Goal: Task Accomplishment & Management: Complete application form

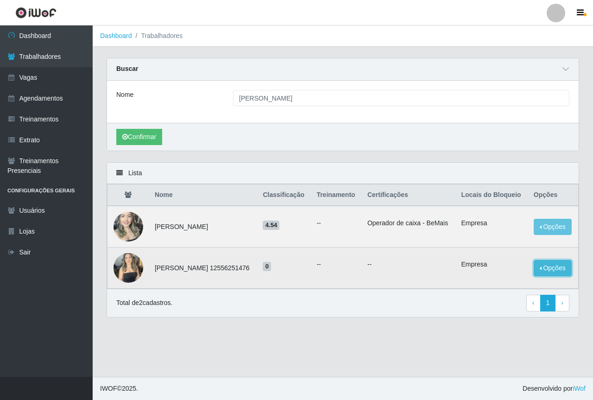
click at [555, 276] on button "Opções" at bounding box center [553, 268] width 38 height 16
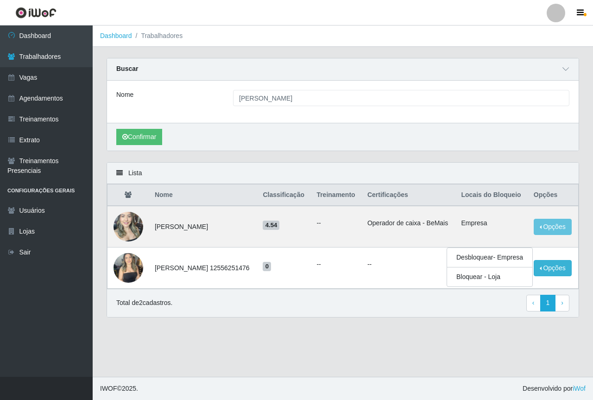
click at [483, 347] on main "Dashboard Trabalhadores Carregando... Buscar Nome [PERSON_NAME] Confirmar Lista…" at bounding box center [343, 200] width 500 height 351
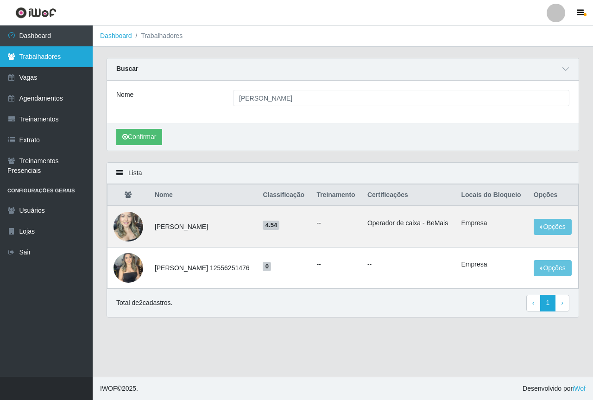
click at [63, 64] on link "Trabalhadores" at bounding box center [46, 56] width 93 height 21
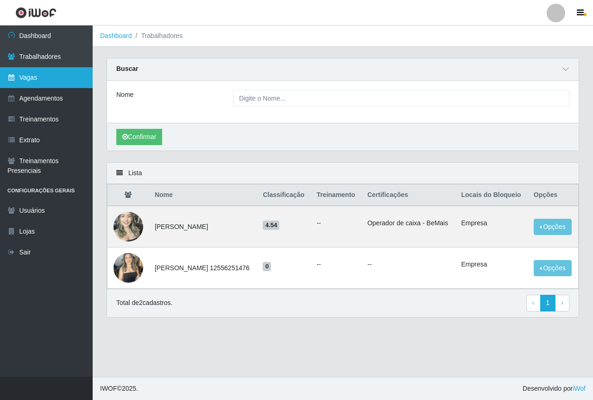
click at [57, 81] on link "Vagas" at bounding box center [46, 77] width 93 height 21
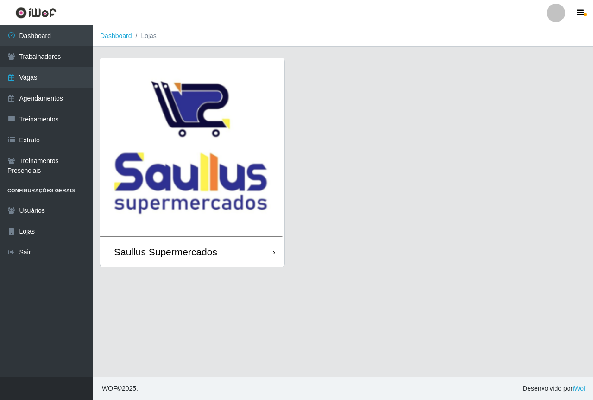
click at [170, 133] on img at bounding box center [192, 147] width 184 height 178
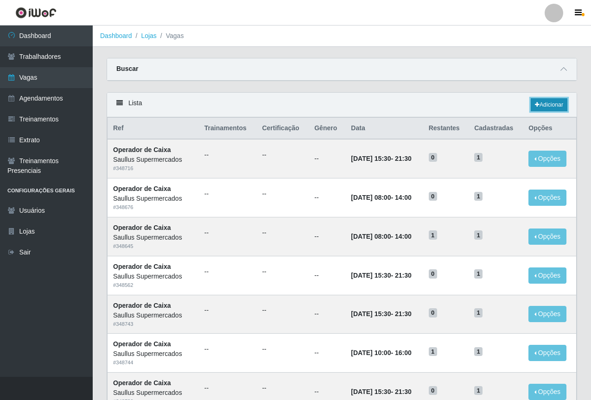
click at [553, 107] on link "Adicionar" at bounding box center [548, 104] width 37 height 13
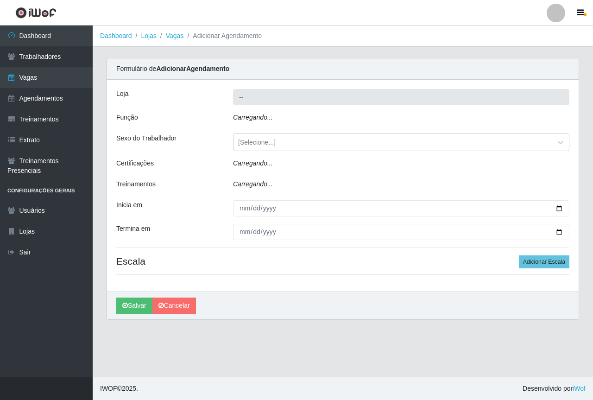
type input "Saullus Supermercados"
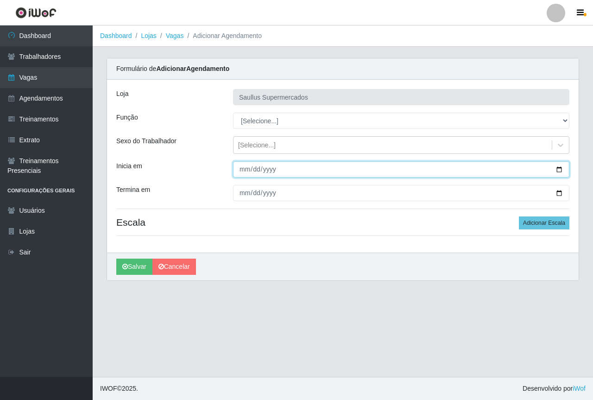
click at [243, 170] on input "Inicia em" at bounding box center [401, 169] width 336 height 16
type input "258202-10-01"
type input "252025-10-01"
click at [289, 170] on input "252025-10-01" at bounding box center [401, 169] width 336 height 16
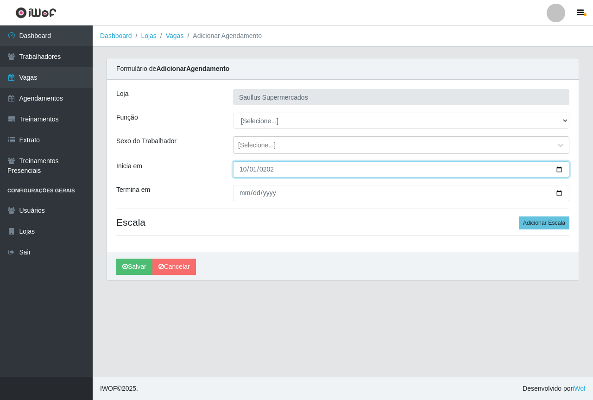
type input "[DATE]"
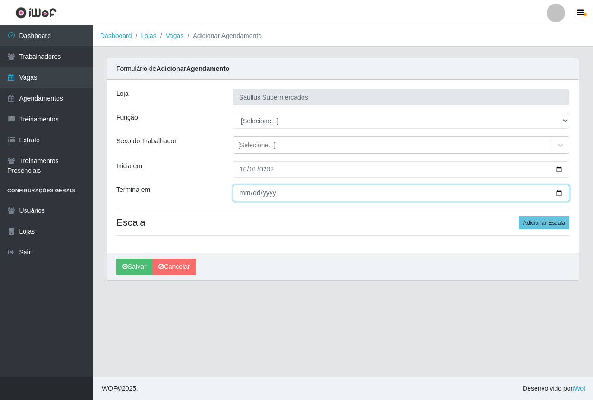
click at [239, 191] on input "Termina em" at bounding box center [401, 193] width 336 height 16
click at [247, 191] on input "Termina em" at bounding box center [401, 193] width 336 height 16
click at [251, 193] on input "Termina em" at bounding box center [401, 193] width 336 height 16
type input "[DATE]"
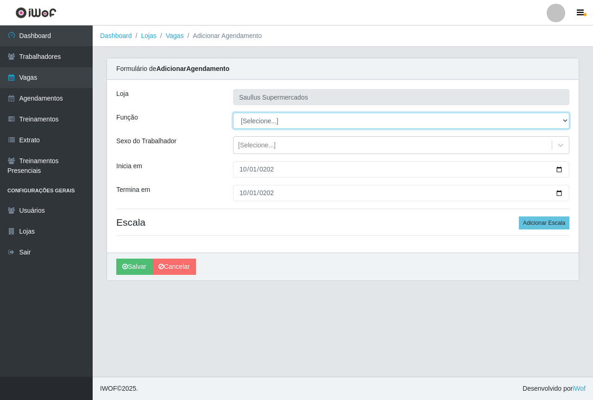
drag, startPoint x: 262, startPoint y: 120, endPoint x: 265, endPoint y: 126, distance: 6.6
click at [262, 120] on select "[Selecione...] ASG ASG + ASG ++ Balconista de Açougue Balconista de Açougue + B…" at bounding box center [401, 121] width 336 height 16
select select "115"
click at [233, 113] on select "[Selecione...] ASG ASG + ASG ++ Balconista de Açougue Balconista de Açougue + B…" at bounding box center [401, 121] width 336 height 16
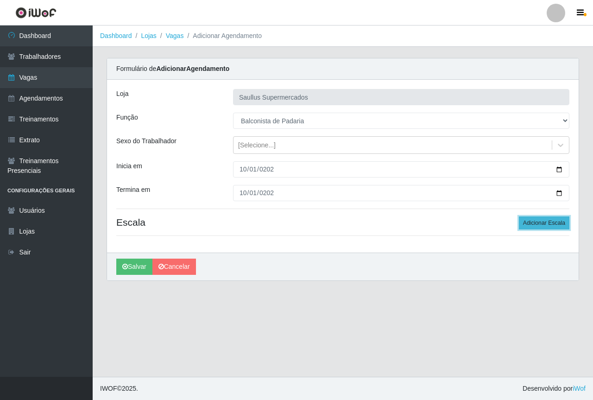
click at [524, 222] on button "Adicionar Escala" at bounding box center [544, 222] width 50 height 13
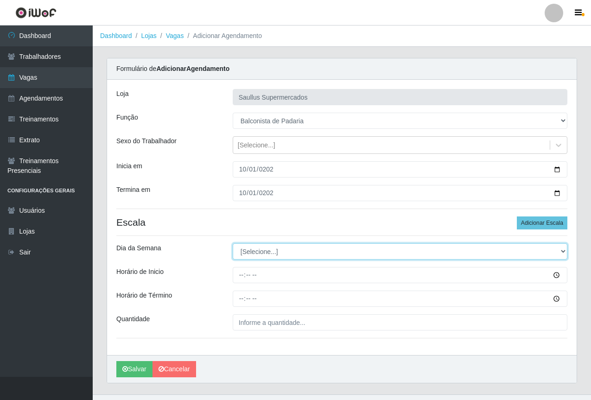
click at [247, 254] on select "[Selecione...] Segunda Terça Quarta Quinta Sexta Sábado Domingo" at bounding box center [400, 251] width 334 height 16
select select "2"
click at [233, 243] on select "[Selecione...] Segunda Terça Quarta Quinta Sexta Sábado Domingo" at bounding box center [400, 251] width 334 height 16
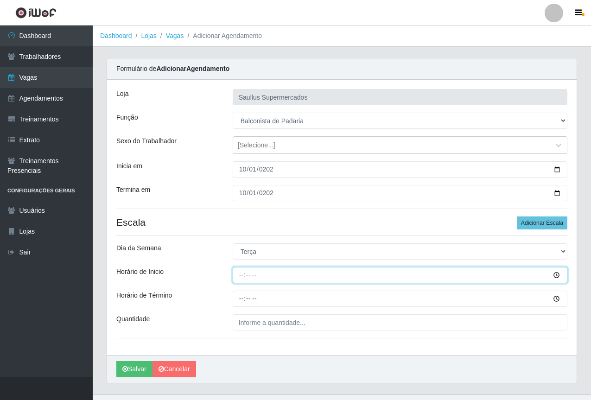
click at [241, 277] on input "Horário de Inicio" at bounding box center [400, 275] width 334 height 16
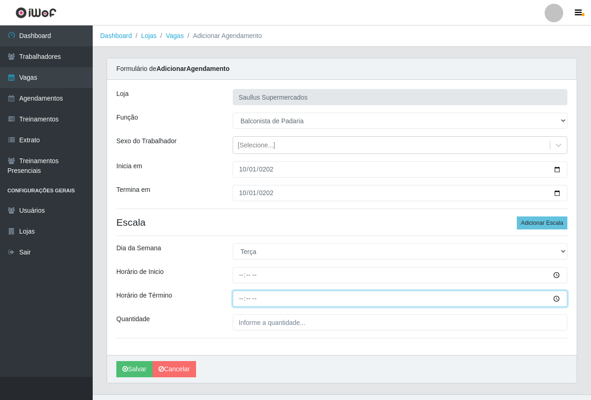
click at [240, 305] on input "Horário de Término" at bounding box center [400, 298] width 334 height 16
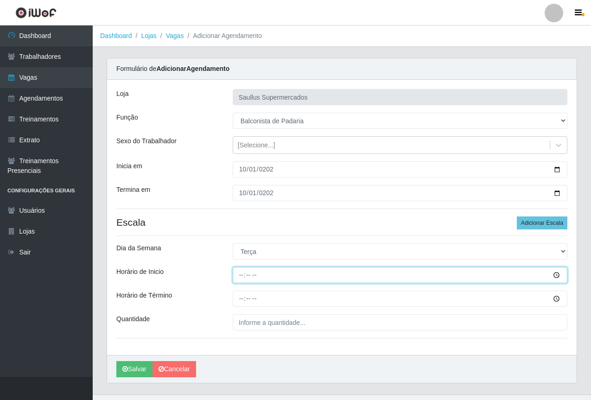
click at [245, 273] on input "Horário de Inicio" at bounding box center [400, 275] width 334 height 16
type input "07:30"
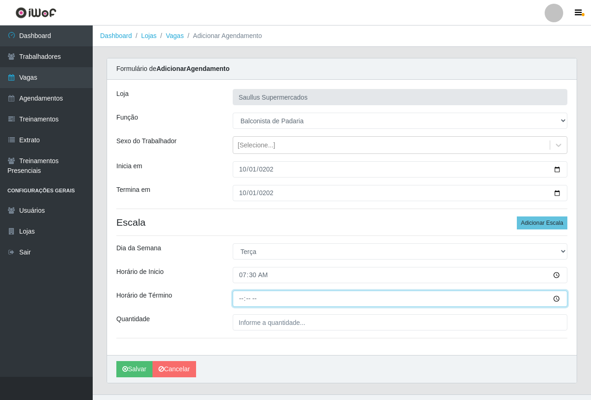
click at [242, 302] on input "Horário de Término" at bounding box center [400, 298] width 334 height 16
type input "13:30"
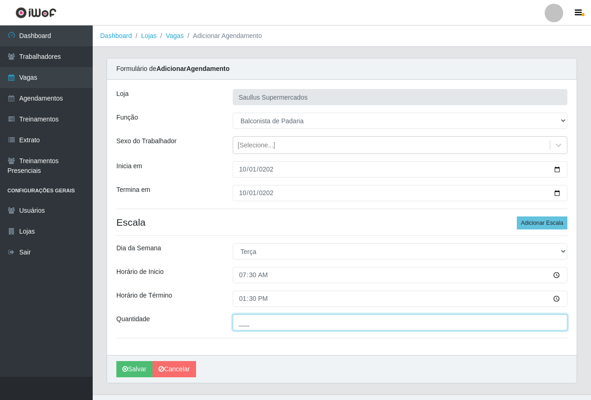
click at [262, 330] on input "___" at bounding box center [400, 322] width 334 height 16
type input "1__"
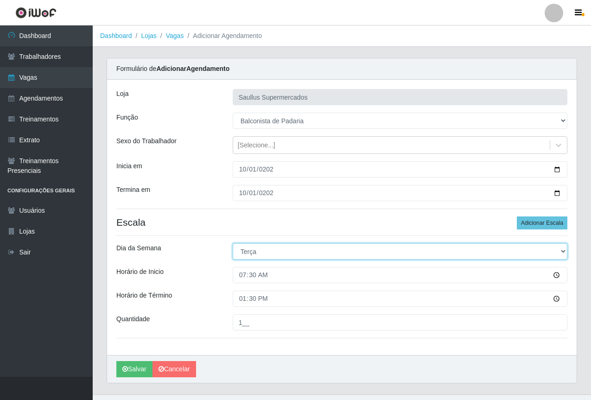
click at [256, 256] on select "[Selecione...] Segunda Terça Quarta Quinta Sexta Sábado Domingo" at bounding box center [400, 251] width 334 height 16
select select "3"
click at [233, 243] on select "[Selecione...] Segunda Terça Quarta Quinta Sexta Sábado Domingo" at bounding box center [400, 251] width 334 height 16
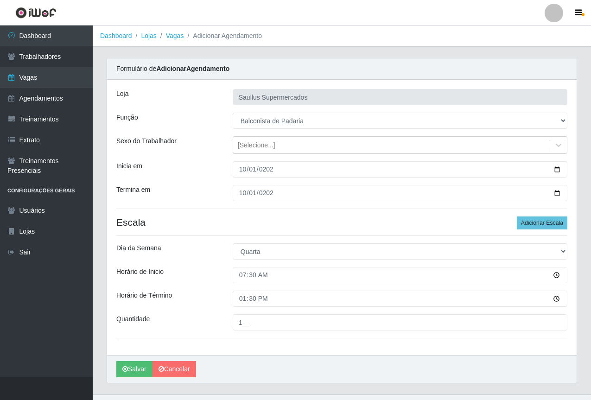
click at [221, 290] on div "[PERSON_NAME] Supermercados Função [Selecione...] ASG ASG + ASG ++ Balconista d…" at bounding box center [341, 217] width 469 height 275
click at [129, 362] on button "Salvar" at bounding box center [134, 369] width 36 height 16
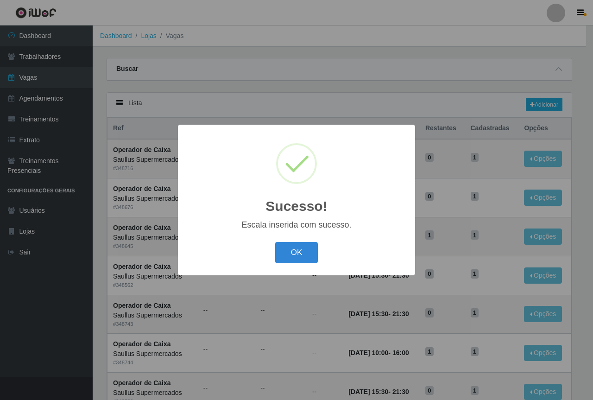
drag, startPoint x: 279, startPoint y: 248, endPoint x: 285, endPoint y: 252, distance: 6.4
click at [280, 248] on button "OK" at bounding box center [296, 253] width 43 height 22
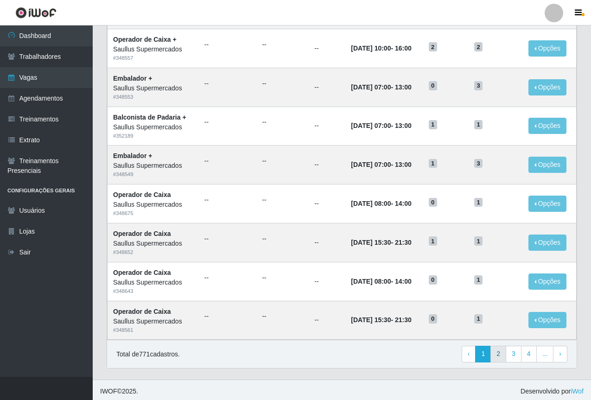
scroll to position [385, 0]
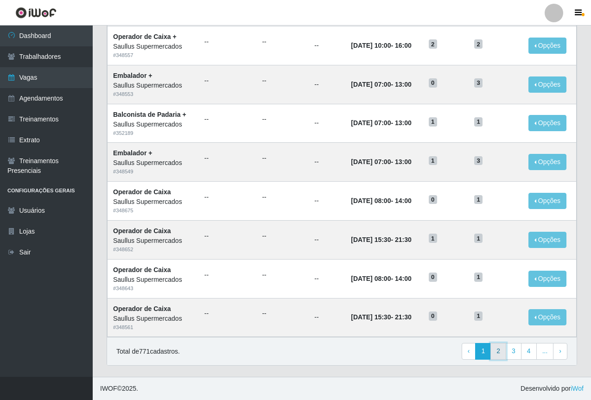
click at [505, 349] on link "2" at bounding box center [498, 351] width 16 height 17
